Goal: Navigation & Orientation: Understand site structure

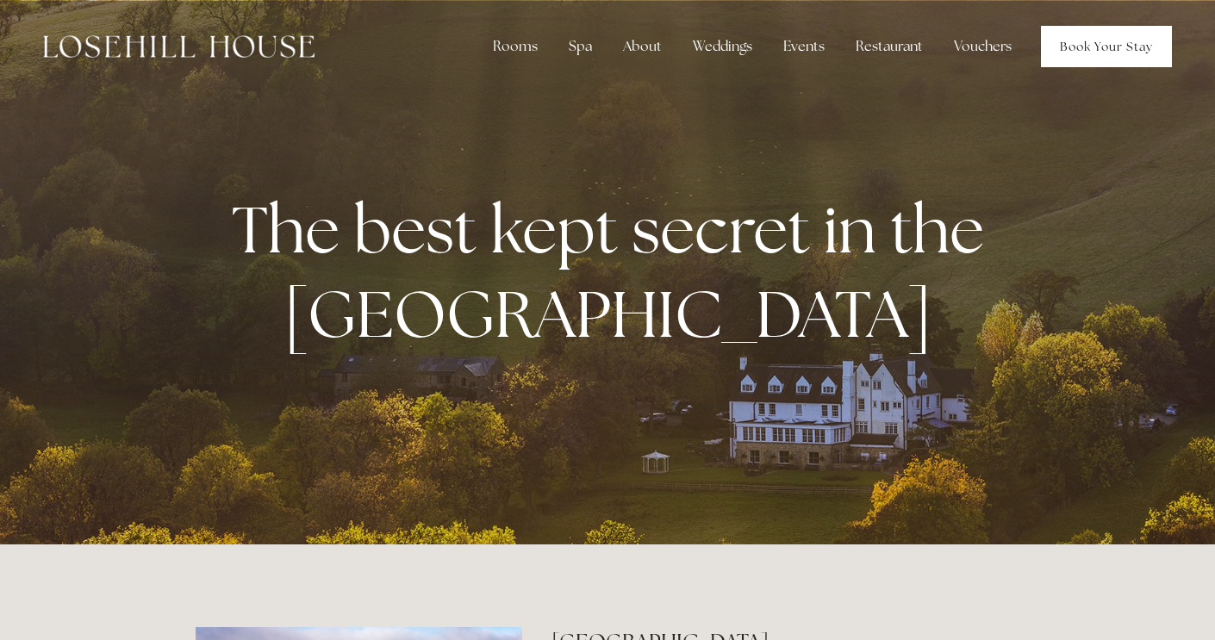
click at [1098, 42] on link "Book Your Stay" at bounding box center [1106, 46] width 131 height 41
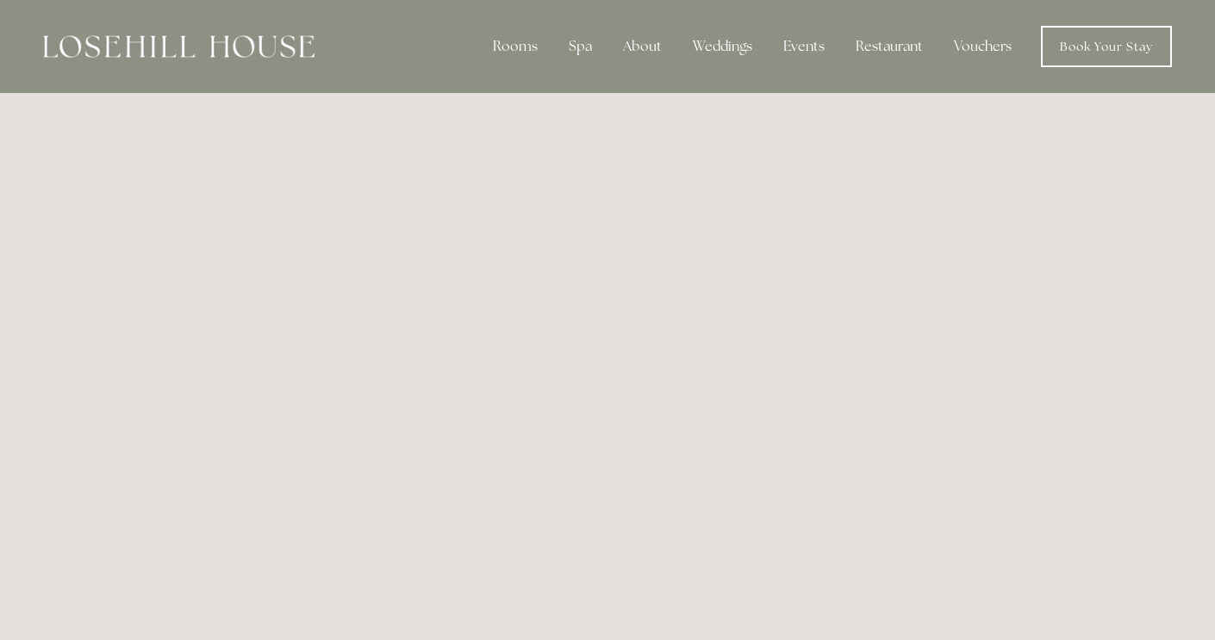
click at [241, 39] on img at bounding box center [178, 46] width 271 height 22
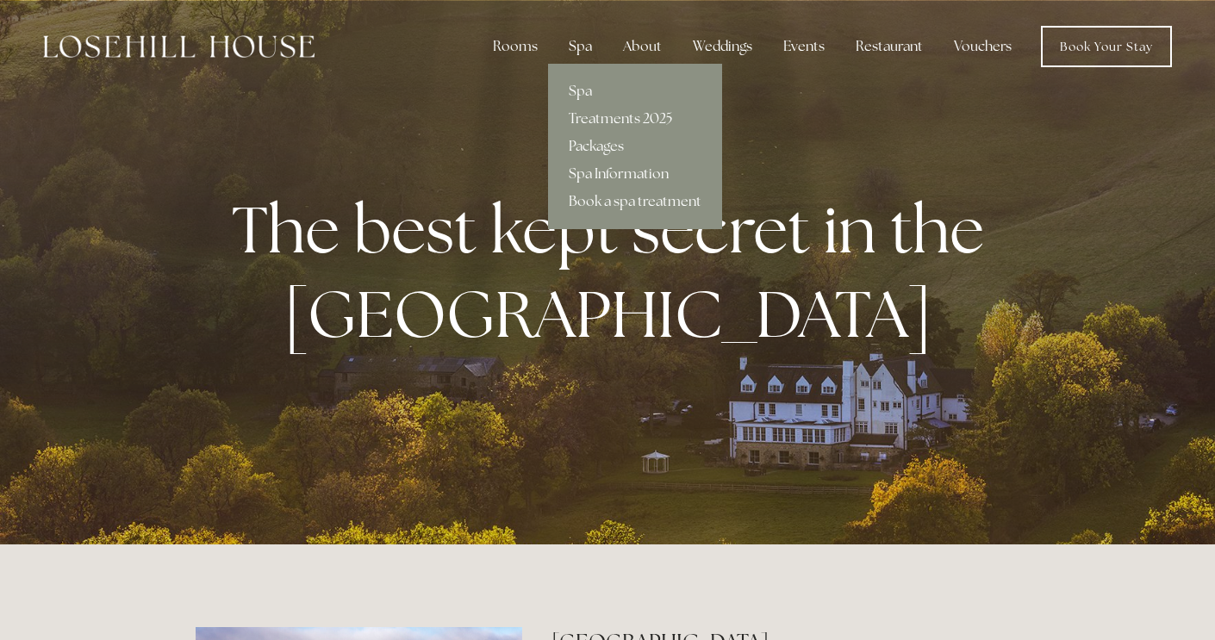
click at [581, 43] on div "Spa" at bounding box center [580, 46] width 51 height 34
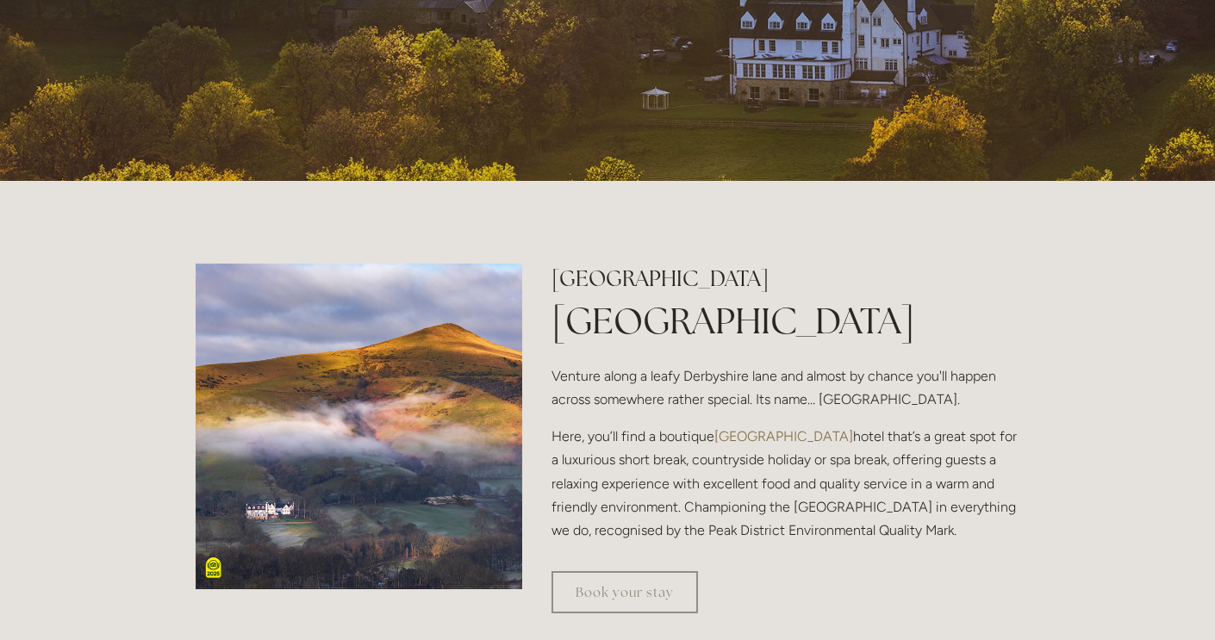
scroll to position [305, 0]
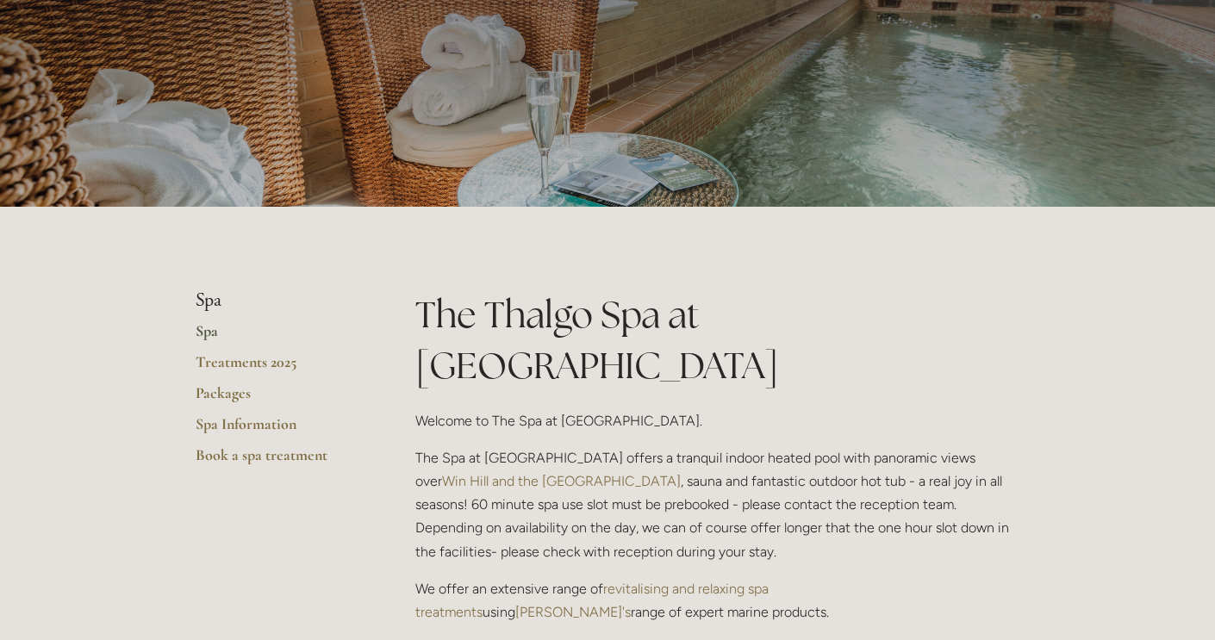
scroll to position [161, 0]
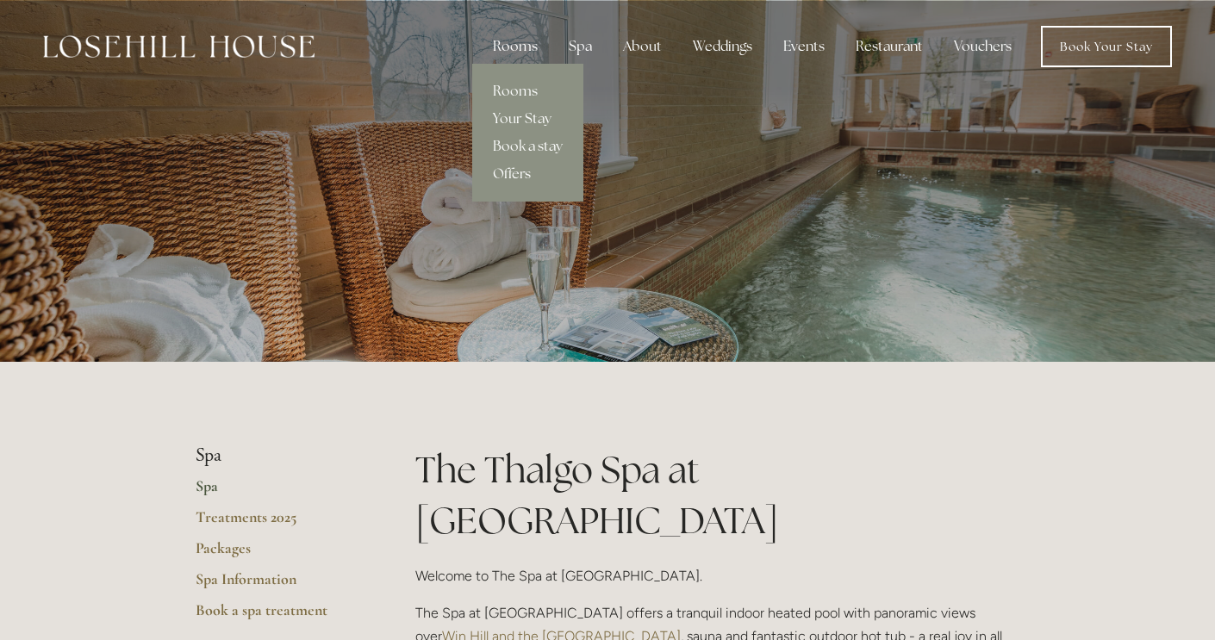
click at [519, 54] on div "Rooms" at bounding box center [515, 46] width 72 height 34
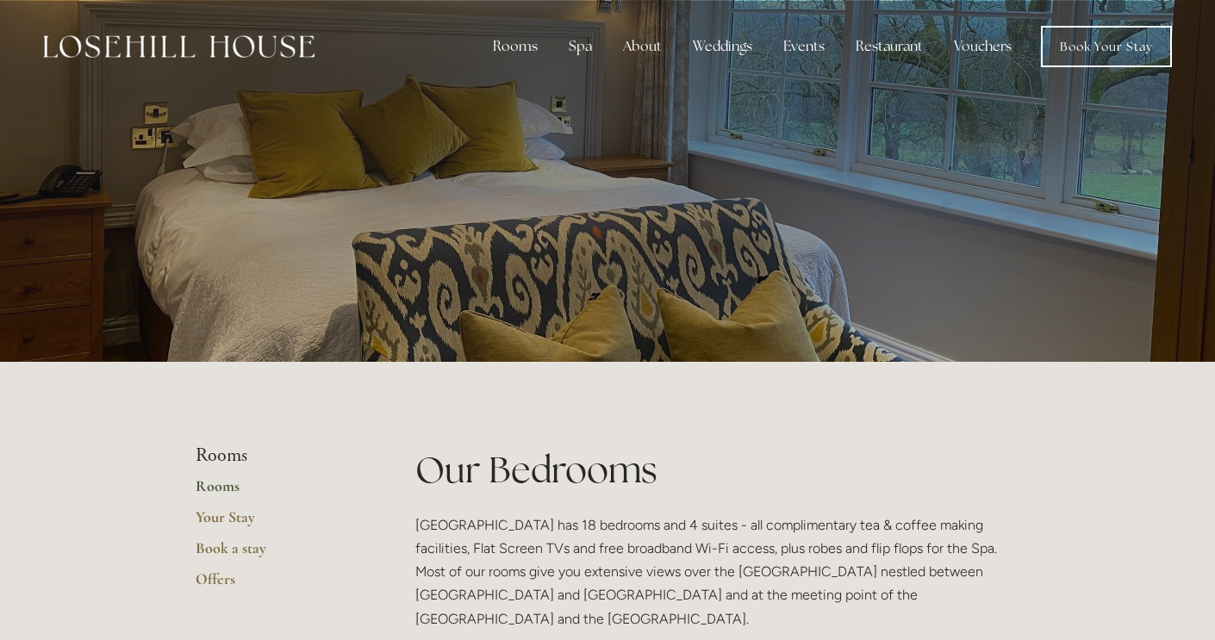
click at [242, 42] on img at bounding box center [178, 46] width 271 height 22
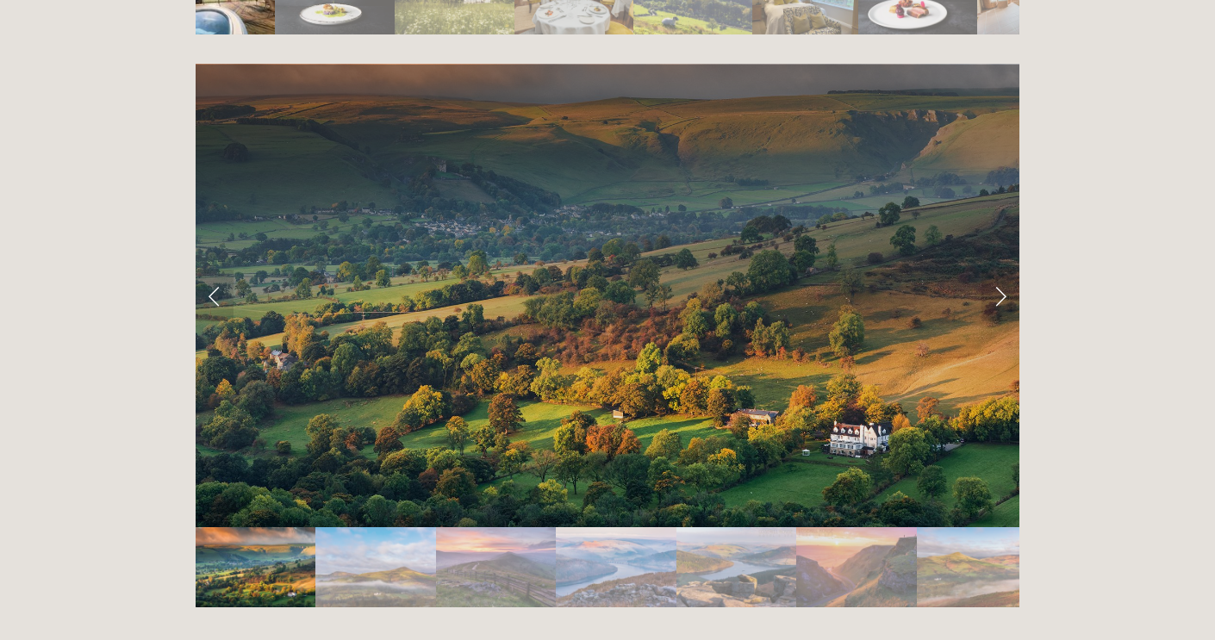
scroll to position [3404, 0]
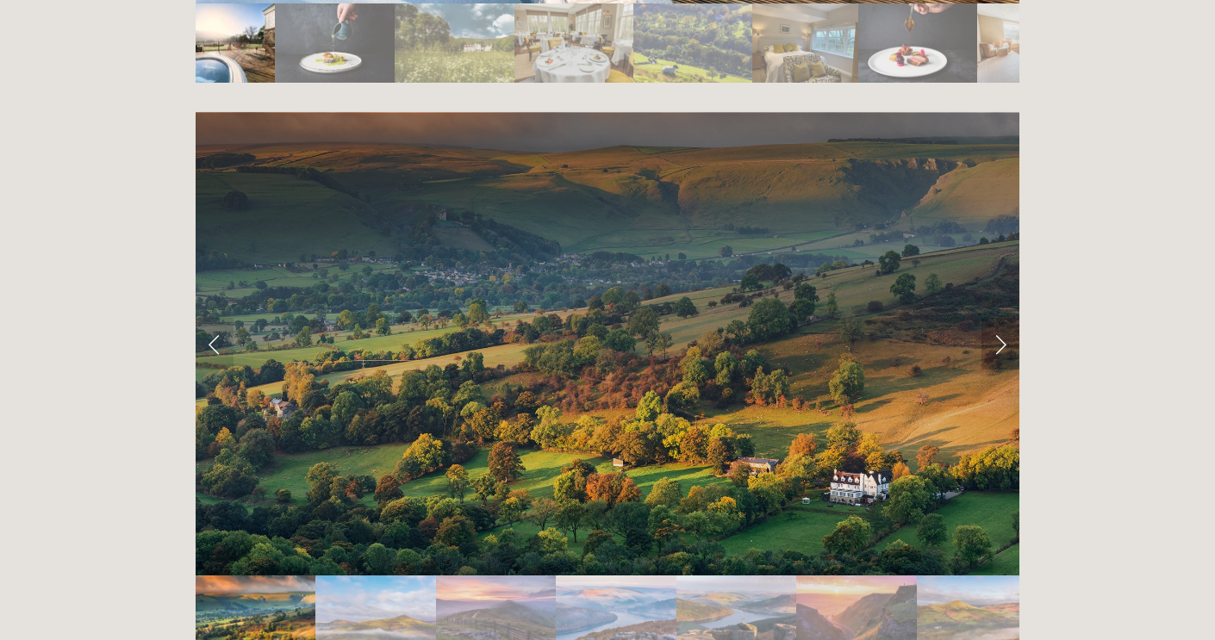
click at [989, 318] on link "Next Slide" at bounding box center [1000, 344] width 38 height 52
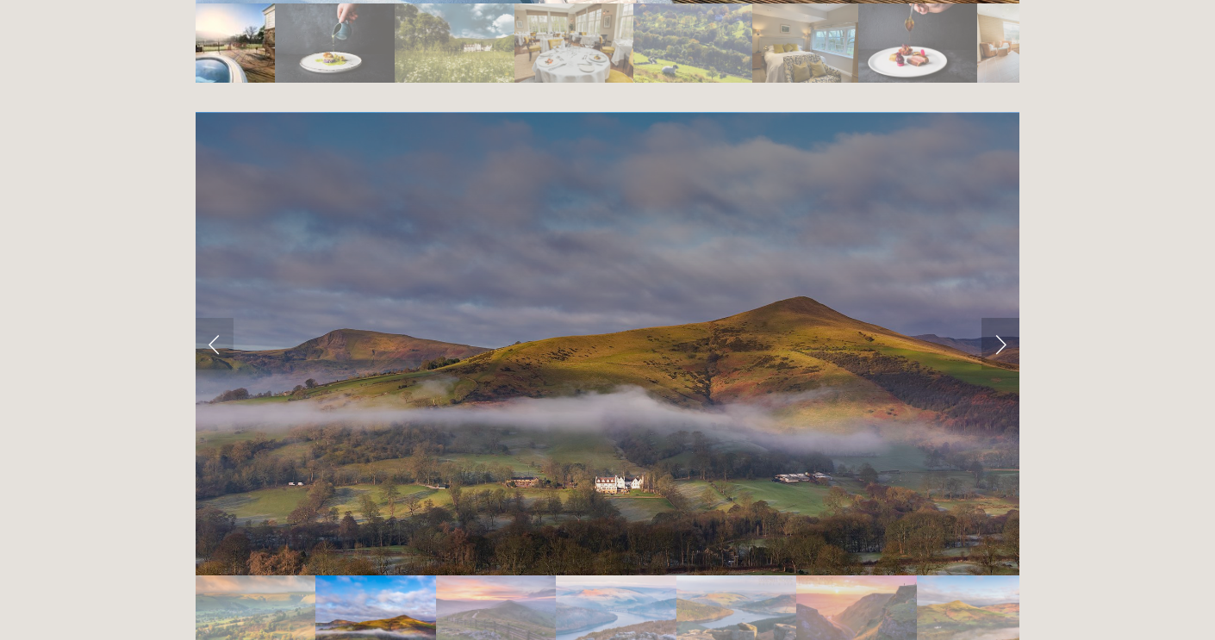
click at [995, 318] on link "Next Slide" at bounding box center [1000, 344] width 38 height 52
click at [1006, 318] on link "Next Slide" at bounding box center [1000, 344] width 38 height 52
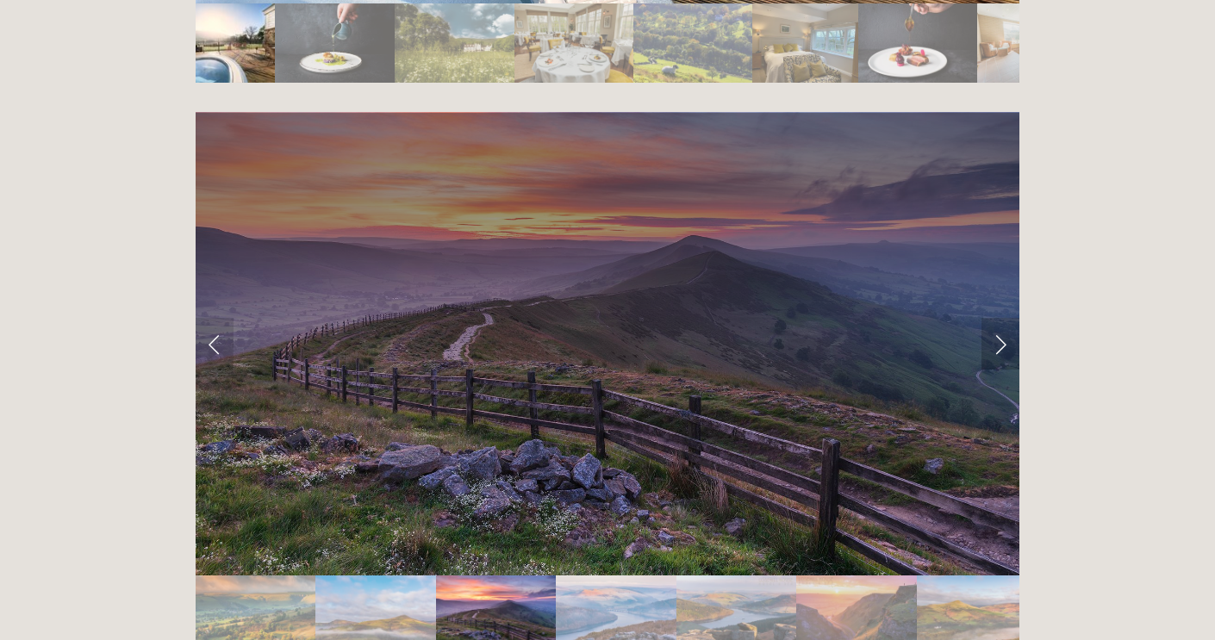
click at [1007, 318] on link "Next Slide" at bounding box center [1000, 344] width 38 height 52
